Goal: Information Seeking & Learning: Learn about a topic

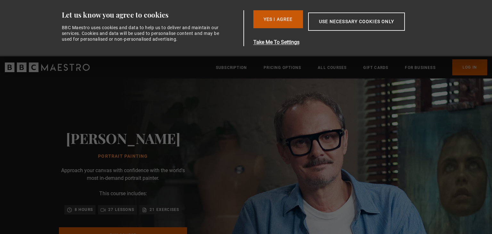
click at [282, 21] on button "Yes I Agree" at bounding box center [278, 19] width 50 height 18
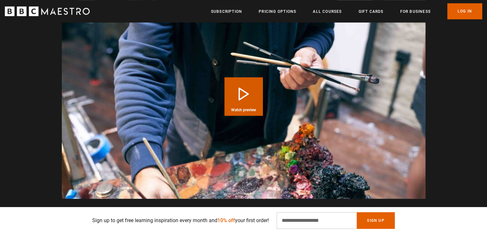
scroll to position [0, 84]
click at [249, 92] on button "Play Course overview for Portrait Painting with Jonathan Yeo Watch preview" at bounding box center [243, 96] width 38 height 38
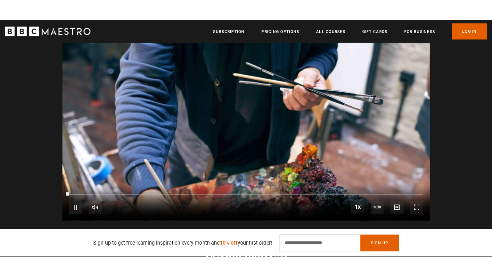
scroll to position [655, 0]
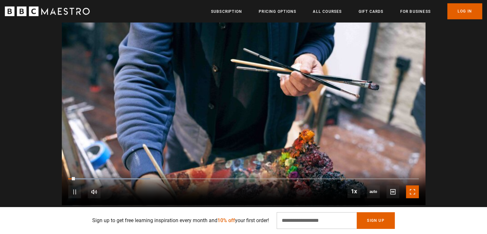
click at [410, 188] on span "Video Player" at bounding box center [412, 191] width 13 height 13
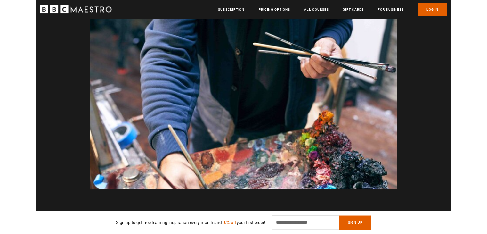
scroll to position [0, 922]
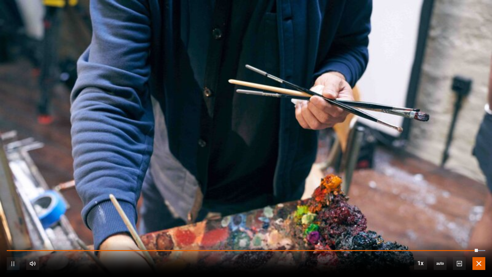
click at [480, 233] on span "Video Player" at bounding box center [478, 263] width 13 height 13
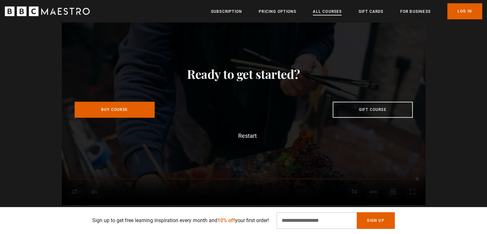
click at [329, 13] on link "All Courses" at bounding box center [327, 11] width 29 height 6
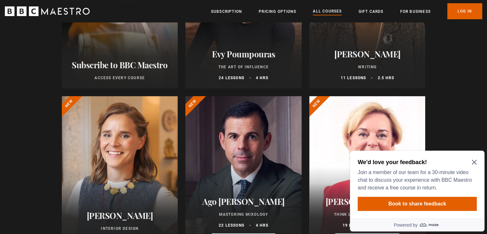
scroll to position [174, 0]
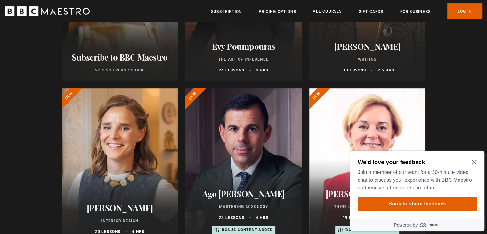
click at [475, 161] on icon "Close Maze Prompt" at bounding box center [473, 161] width 5 height 5
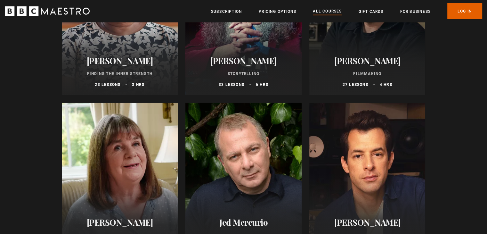
scroll to position [1861, 0]
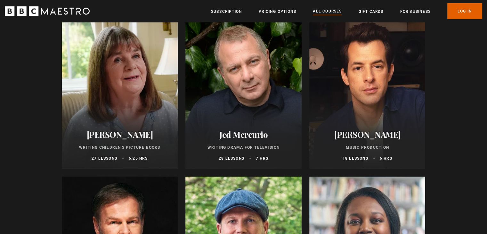
click at [130, 60] on div at bounding box center [120, 92] width 116 height 154
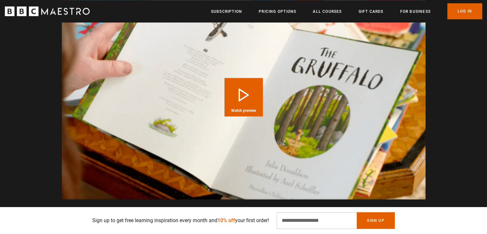
scroll to position [655, 0]
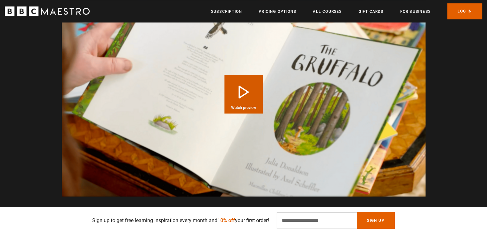
click at [245, 86] on button "Play Course overview for Writing Children's Picture Books with Julia Donaldson …" at bounding box center [243, 94] width 38 height 38
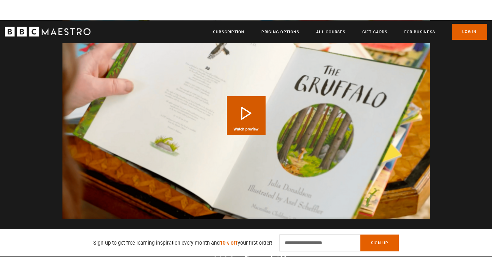
scroll to position [638, 0]
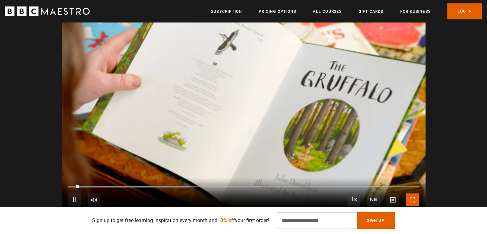
click at [411, 193] on span "Video Player" at bounding box center [412, 199] width 13 height 13
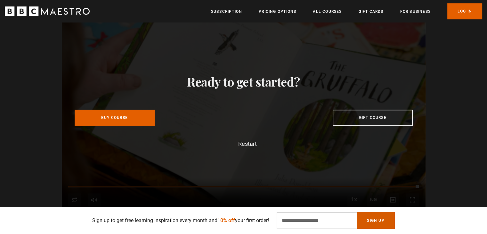
scroll to position [0, 922]
